Goal: Transaction & Acquisition: Purchase product/service

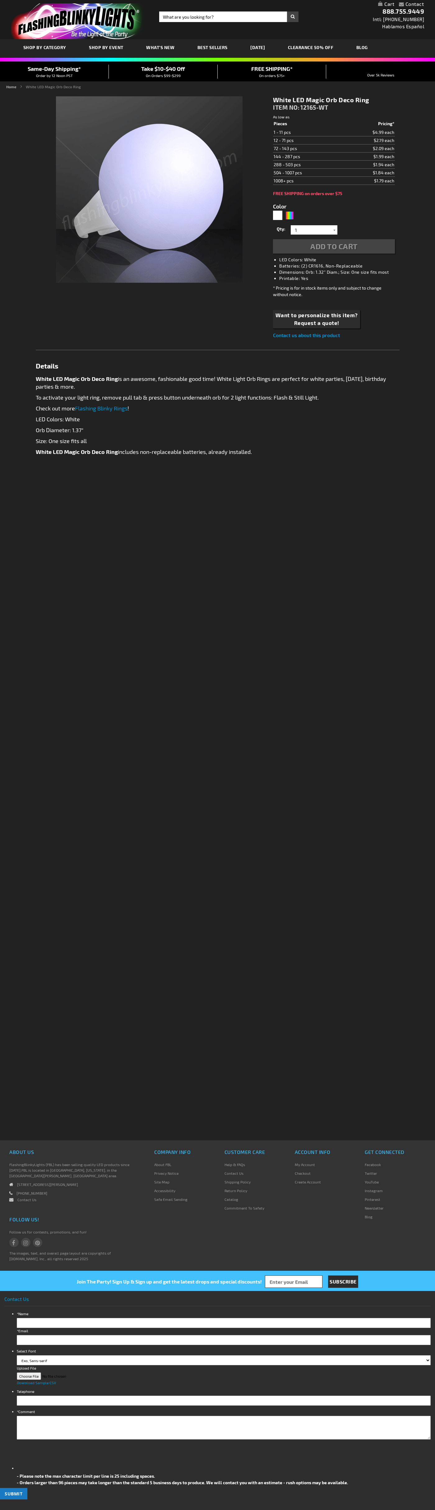
type input "5646"
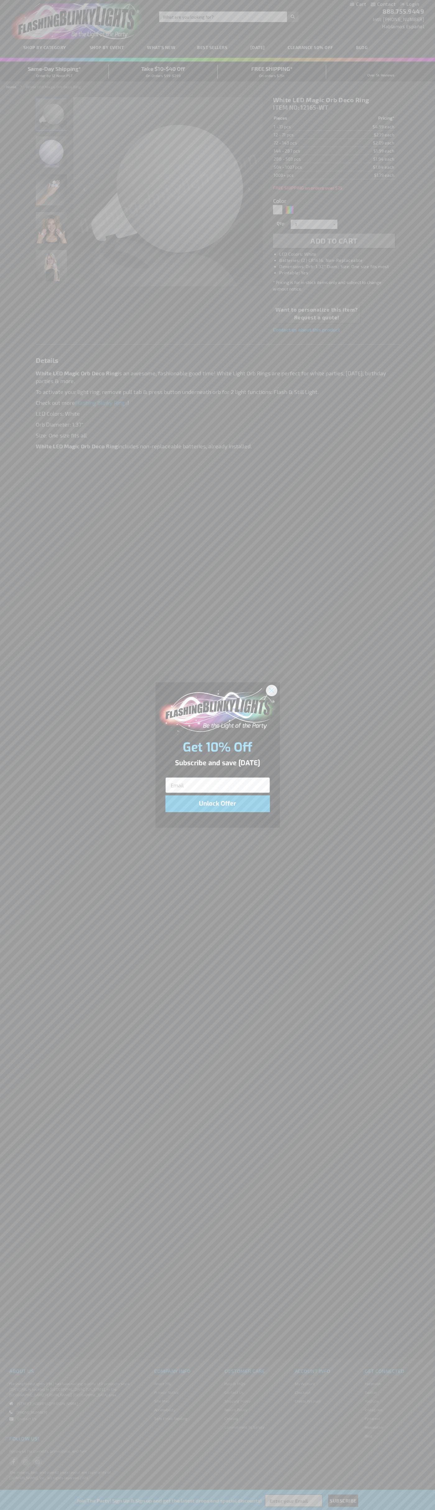
click at [272, 690] on icon "Close dialog" at bounding box center [271, 690] width 4 height 4
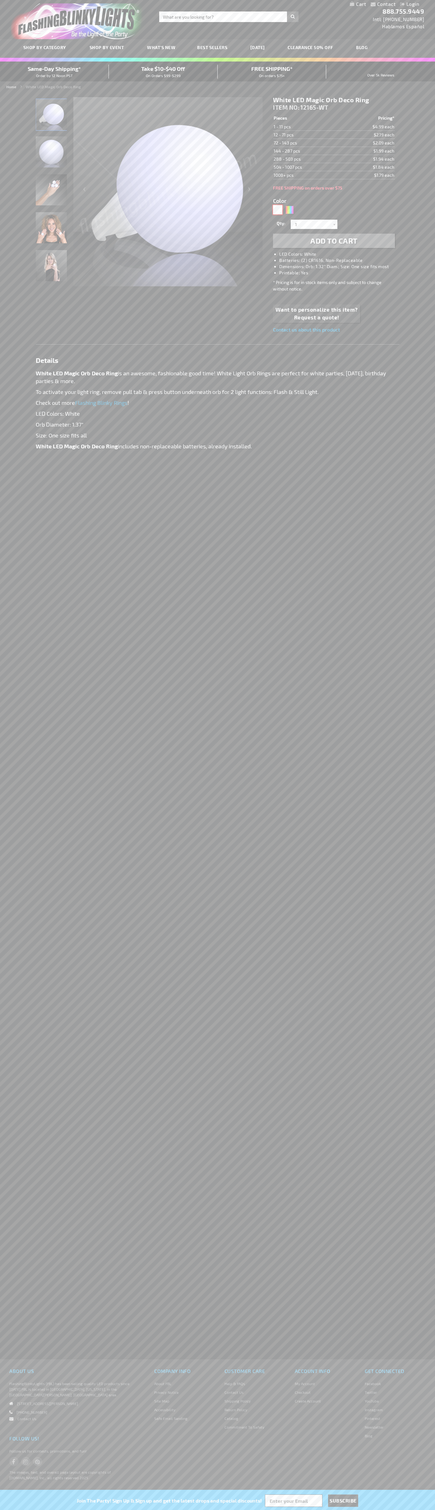
click at [277, 210] on div "White" at bounding box center [277, 209] width 9 height 9
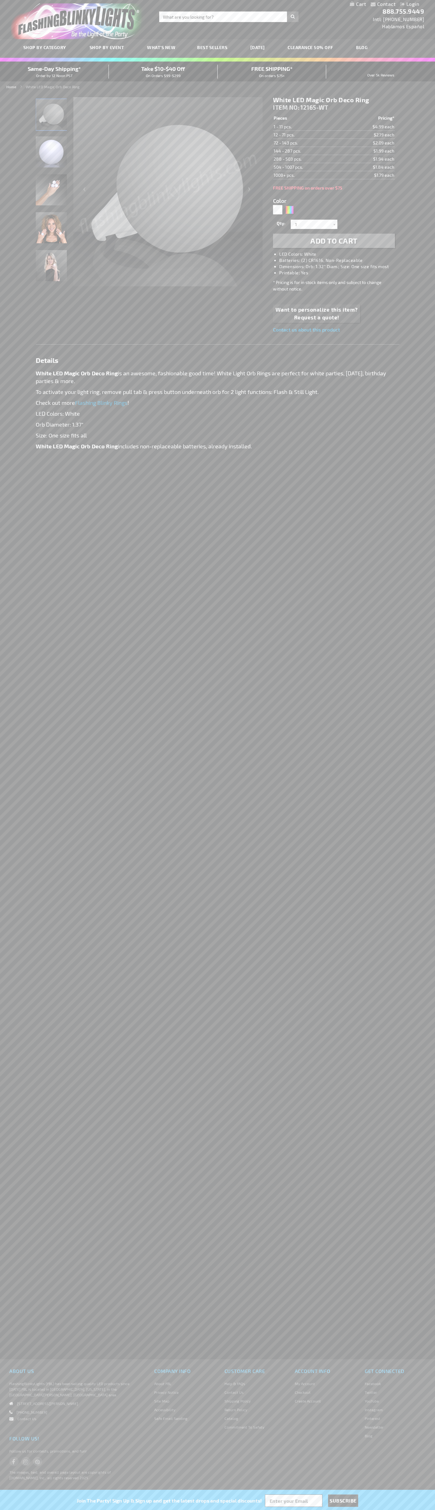
click at [334, 241] on span "Add to Cart" at bounding box center [333, 240] width 47 height 9
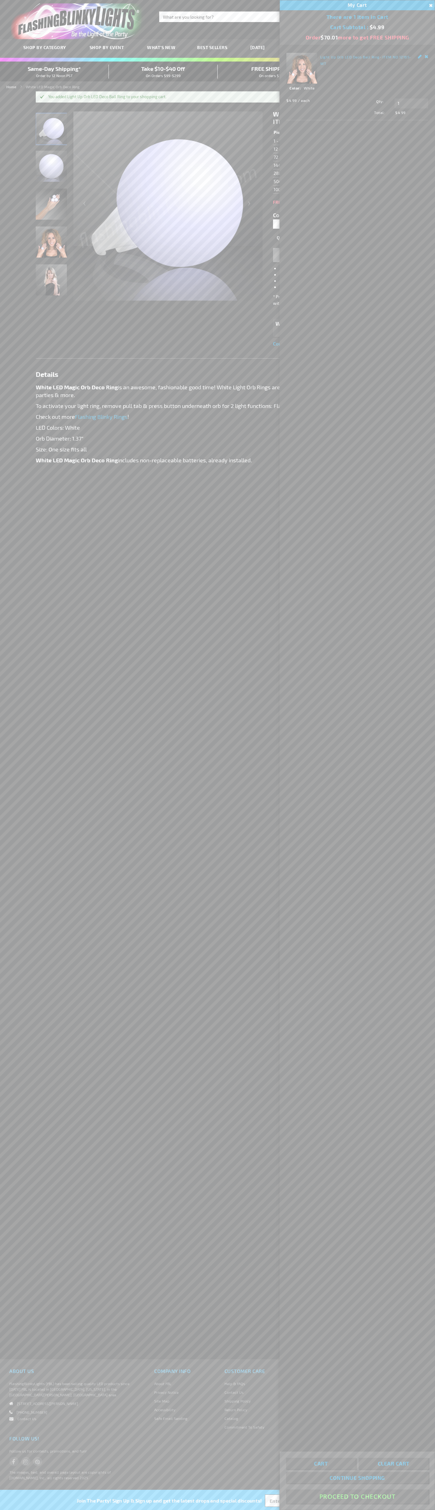
click at [357, 1497] on button "Proceed To Checkout" at bounding box center [357, 1497] width 142 height 14
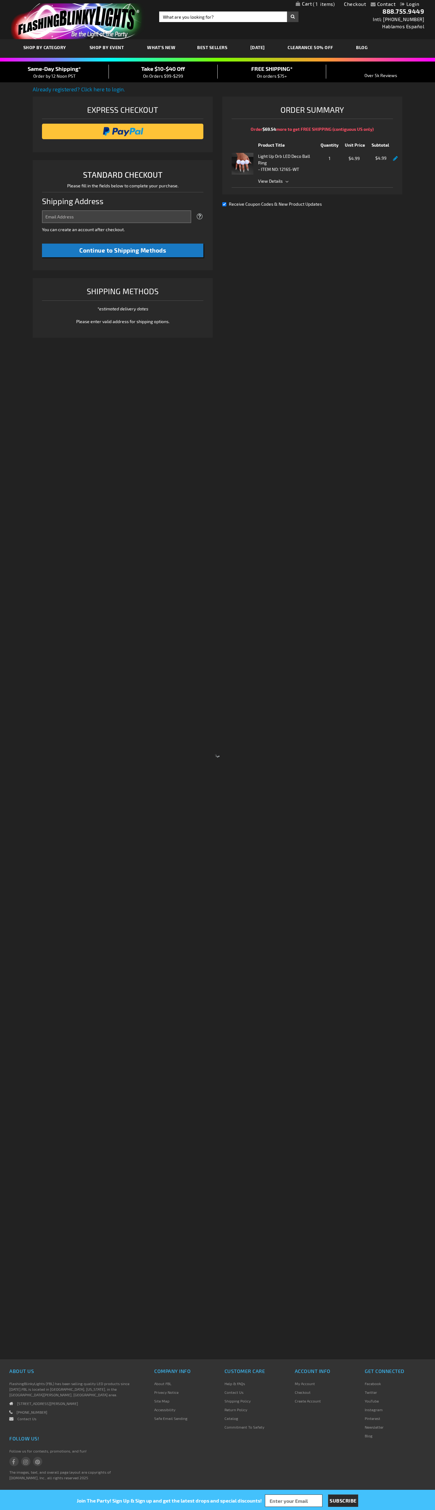
select select "US"
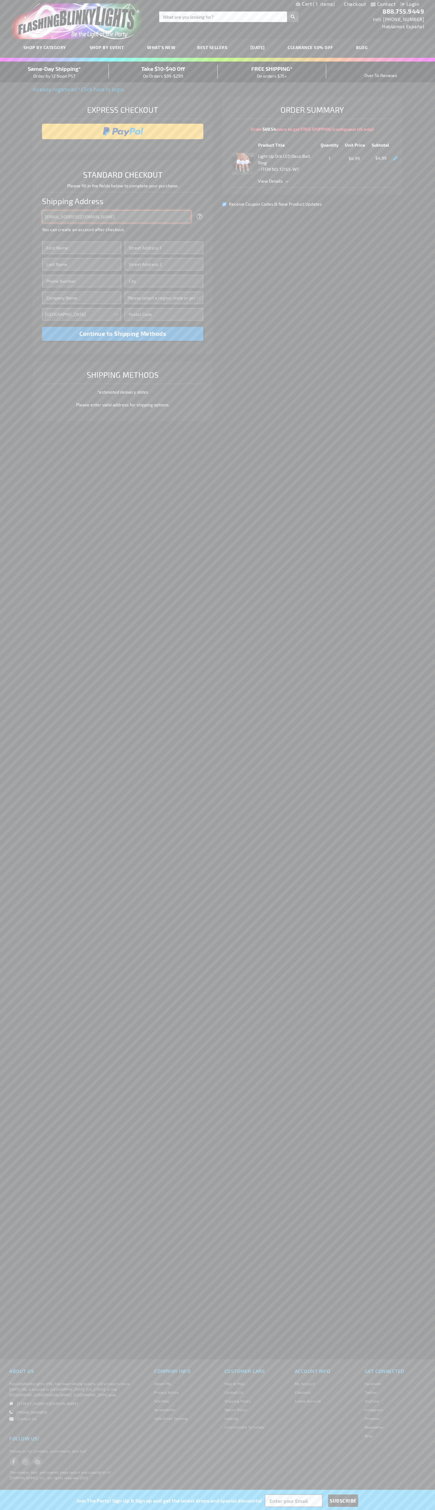
type input "johnsmith005@storebotmail.joonix.net"
type input "John"
type input "4021 Vernon Avenue"
type input "First floor"
type input "st. louis park"
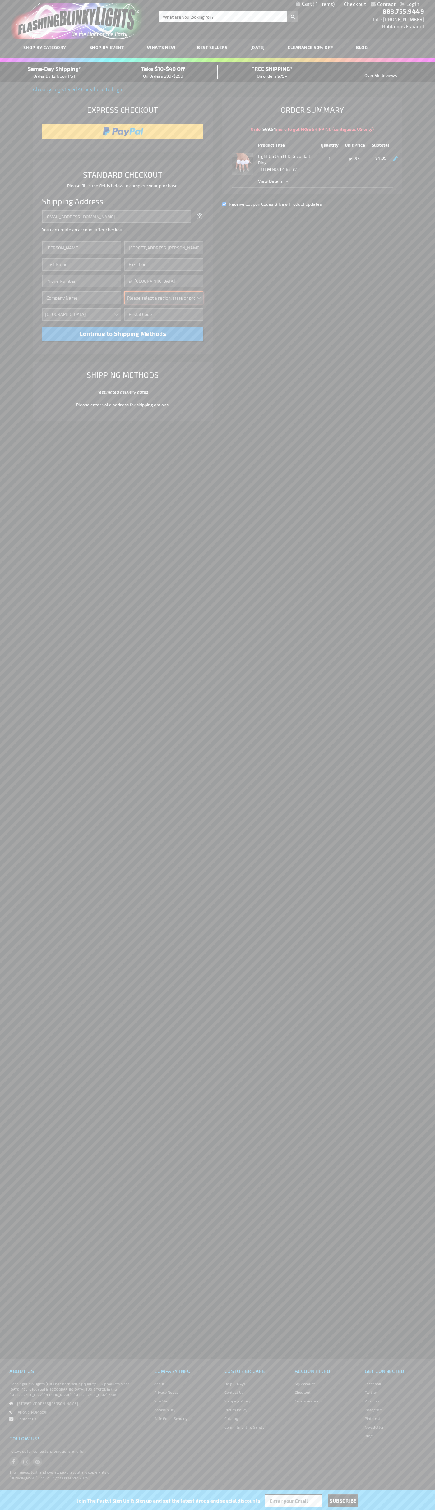
select select "34"
type input "55416"
type input "Smith"
type input "6502530000"
type input "John Smith"
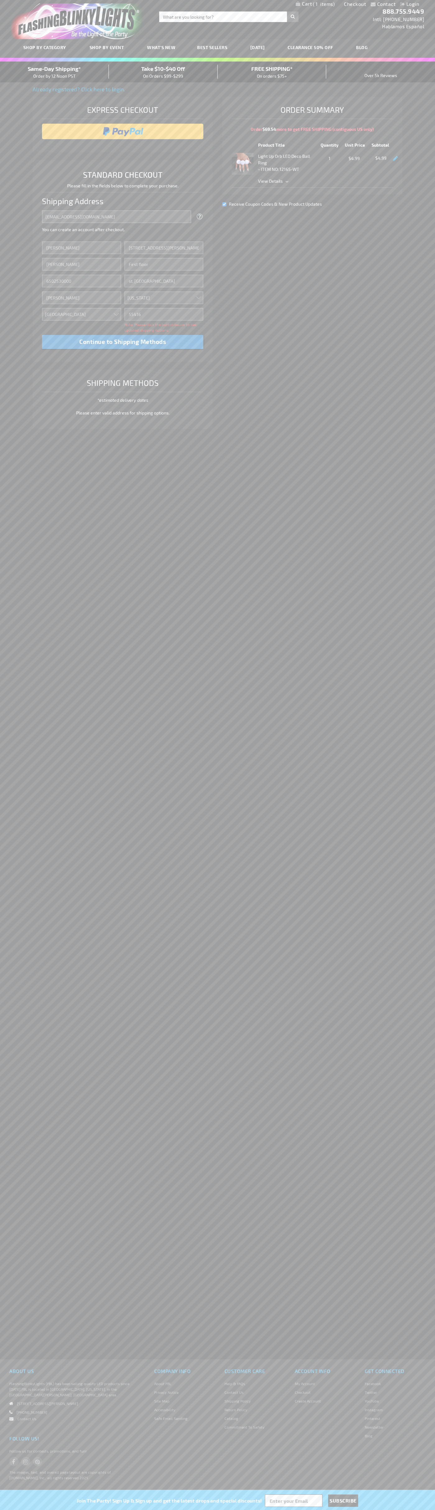
click at [54, 72] on div "Same-Day Shipping* Order by 12 Noon PST" at bounding box center [54, 72] width 109 height 15
click at [123, 131] on input "image" at bounding box center [122, 131] width 155 height 12
